Goal: Information Seeking & Learning: Learn about a topic

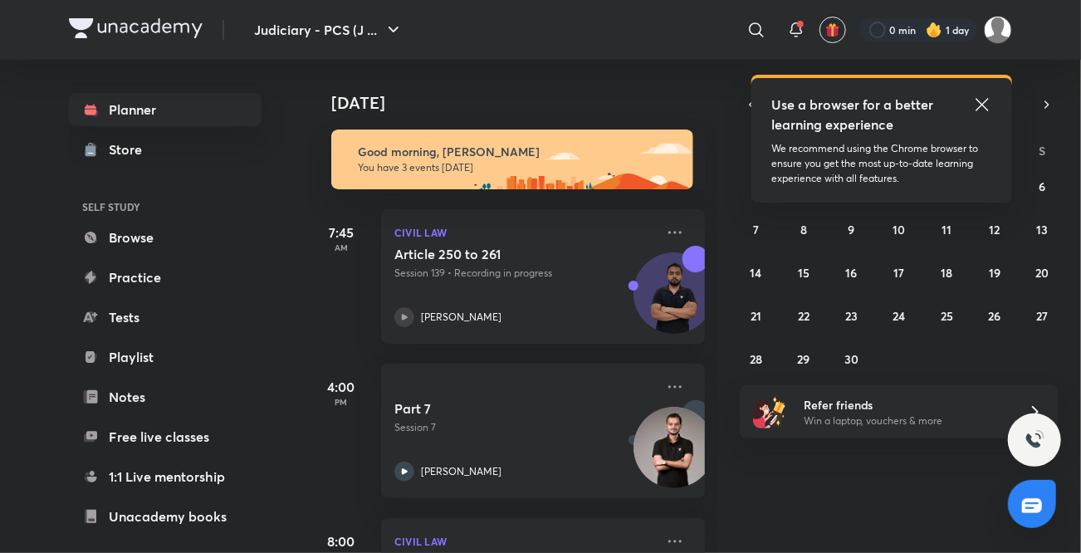
click at [983, 102] on icon at bounding box center [981, 104] width 12 height 12
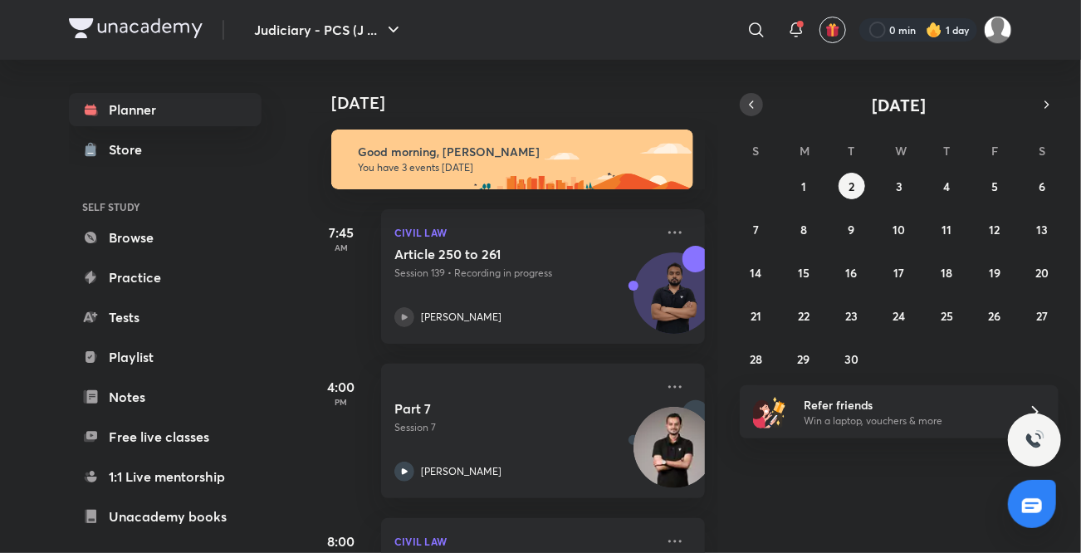
click at [756, 100] on icon "button" at bounding box center [750, 104] width 13 height 15
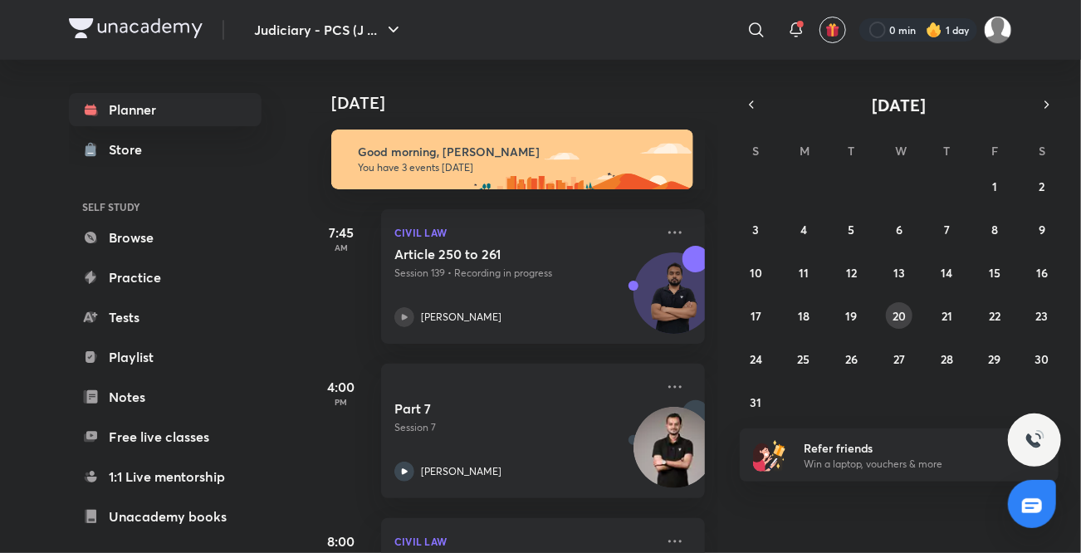
click at [900, 317] on abbr "20" at bounding box center [898, 316] width 13 height 16
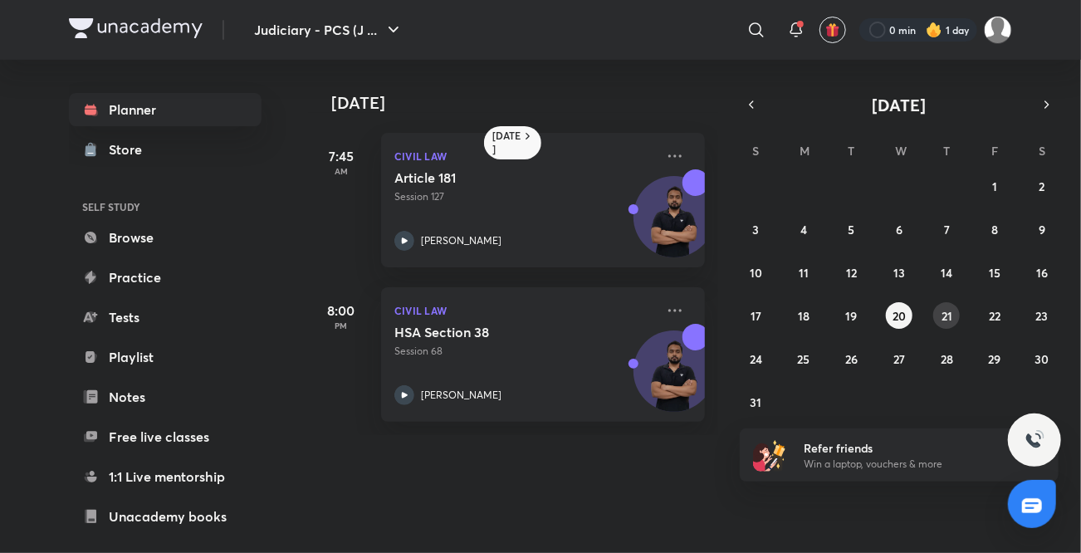
click at [936, 316] on button "21" at bounding box center [946, 315] width 27 height 27
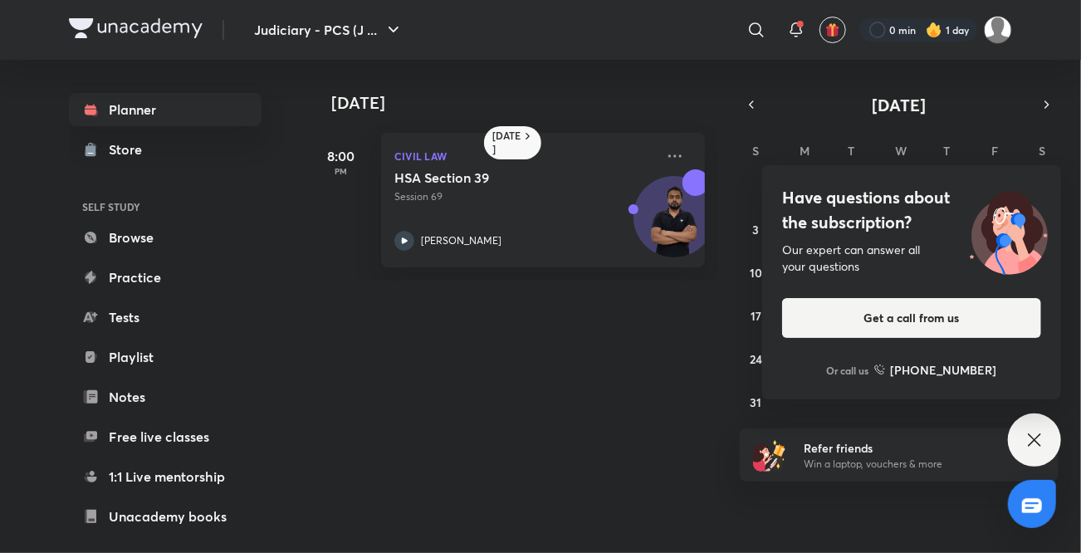
click at [1027, 443] on icon at bounding box center [1034, 440] width 20 height 20
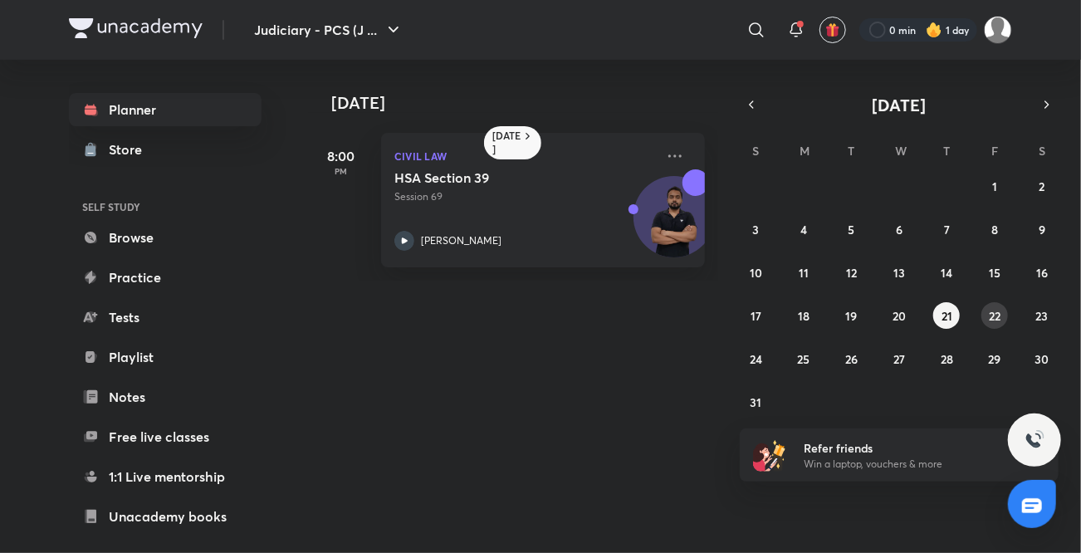
click at [998, 322] on abbr "22" at bounding box center [994, 316] width 12 height 16
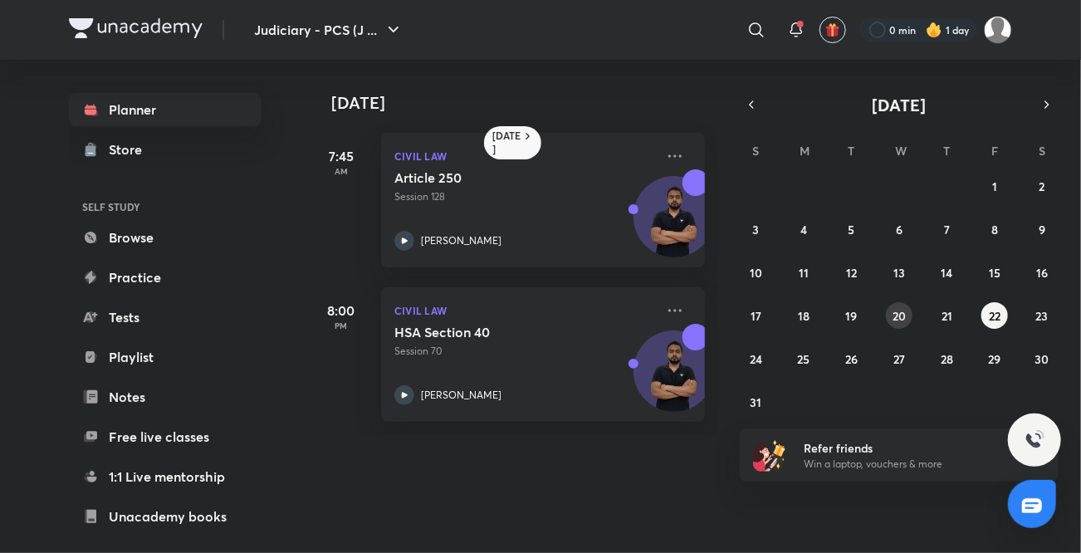
click at [900, 314] on abbr "20" at bounding box center [898, 316] width 13 height 16
click at [407, 237] on icon at bounding box center [404, 241] width 20 height 20
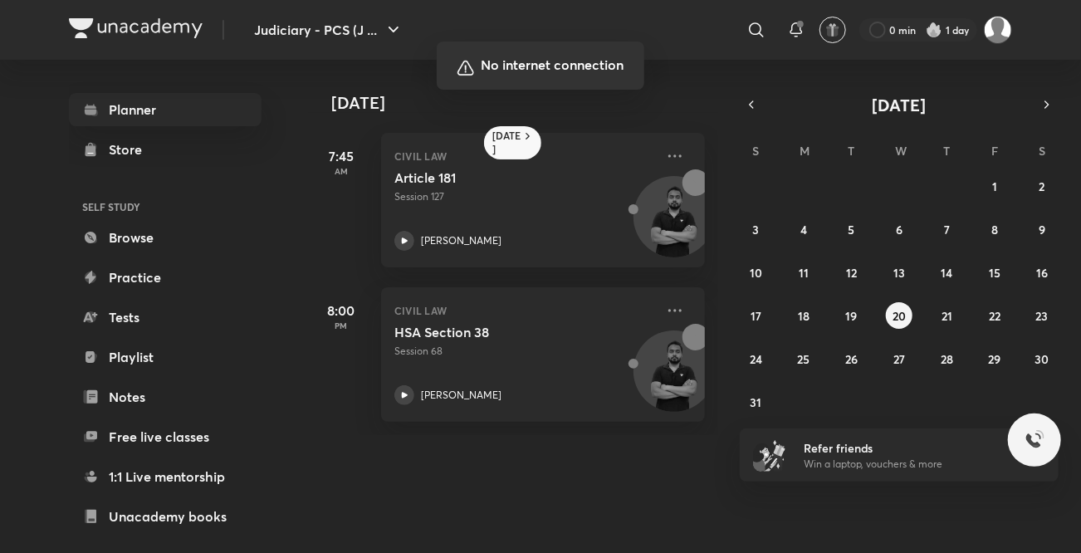
click at [976, 169] on div at bounding box center [540, 276] width 1081 height 553
